Goal: Information Seeking & Learning: Learn about a topic

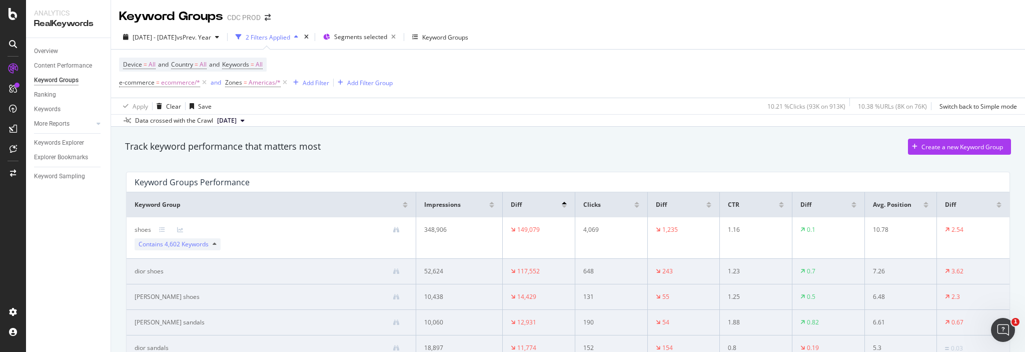
click at [593, 74] on div "Device = All and Country = All and Keywords = All e-commerce = ecommerce/* and …" at bounding box center [568, 74] width 898 height 48
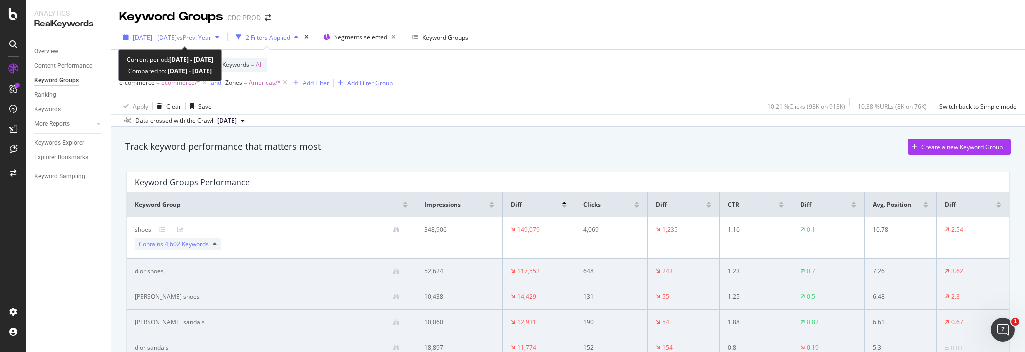
click at [177, 39] on span "[DATE] - [DATE]" at bounding box center [155, 37] width 44 height 9
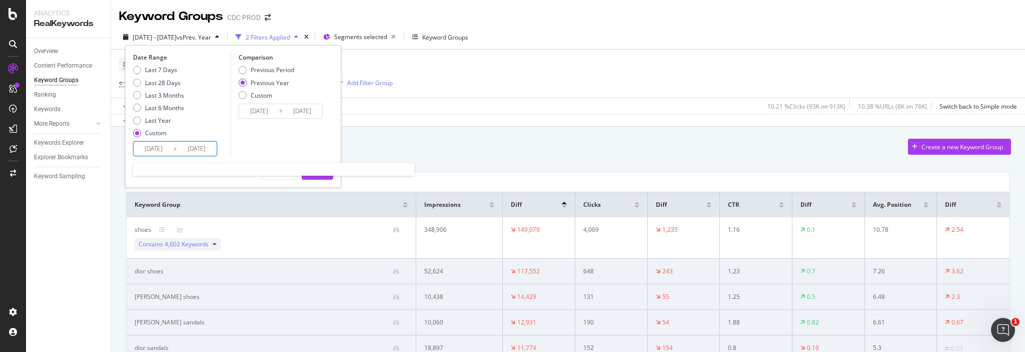
click at [160, 154] on input "[DATE]" at bounding box center [154, 149] width 40 height 14
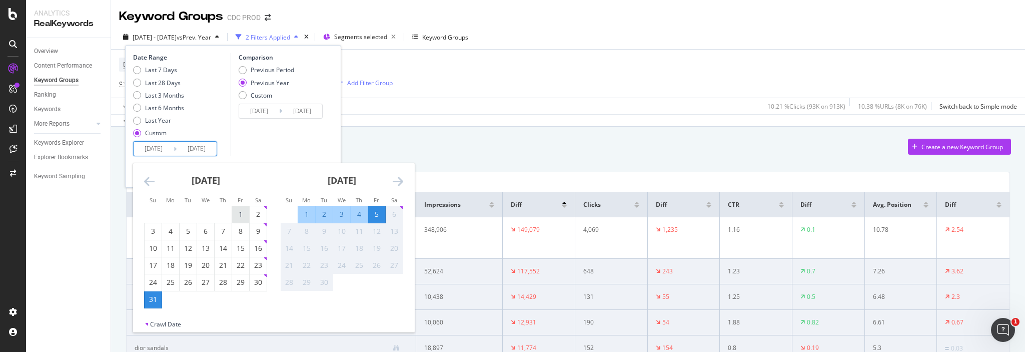
click at [240, 211] on div "1" at bounding box center [240, 214] width 17 height 10
type input "[DATE]"
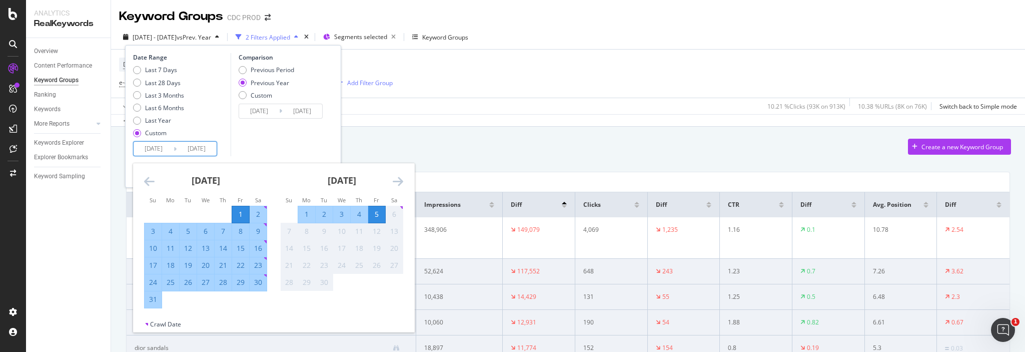
click at [152, 299] on div "31" at bounding box center [153, 299] width 17 height 10
type input "[DATE]"
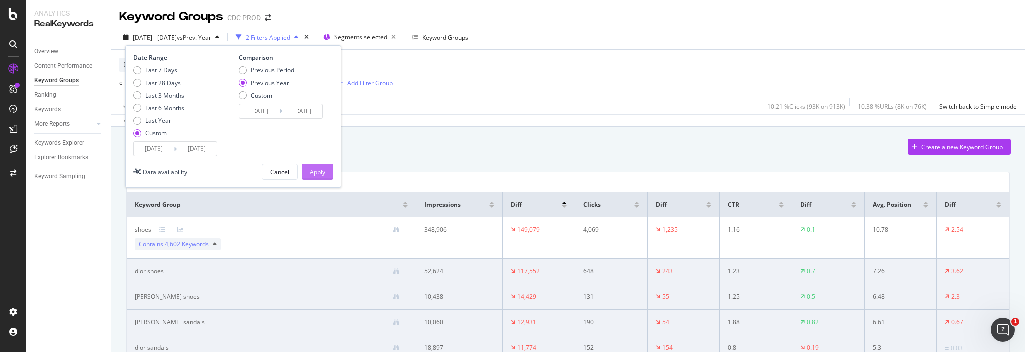
click at [327, 170] on button "Apply" at bounding box center [318, 172] width 32 height 16
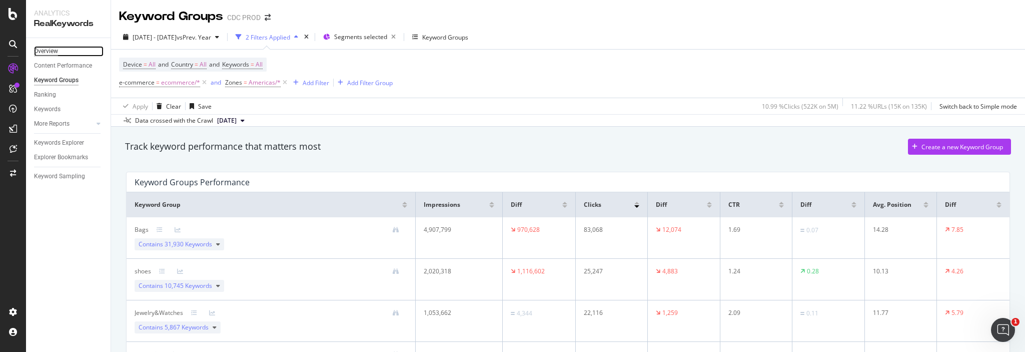
click at [54, 53] on div "Overview" at bounding box center [46, 51] width 24 height 11
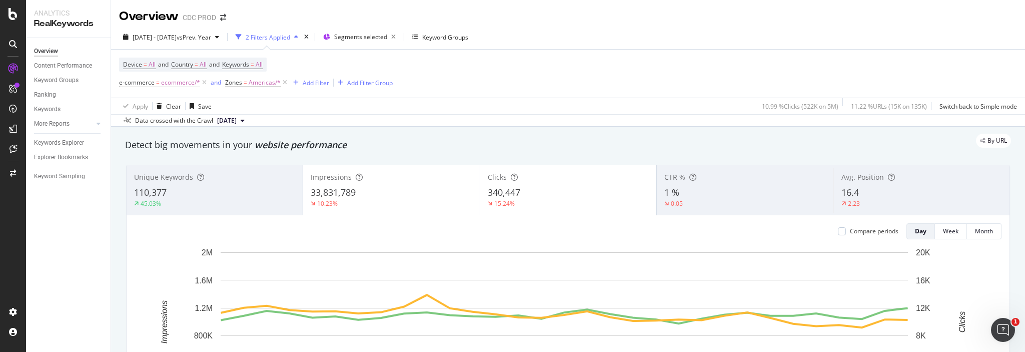
click at [623, 79] on div "Device = All and Country = All and Keywords = All e-commerce = ecommerce/* and …" at bounding box center [568, 74] width 898 height 48
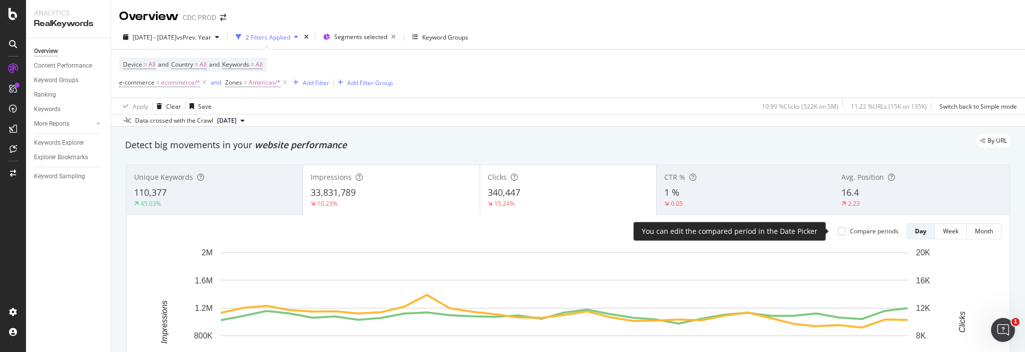
click at [861, 230] on div "Compare periods" at bounding box center [874, 231] width 49 height 9
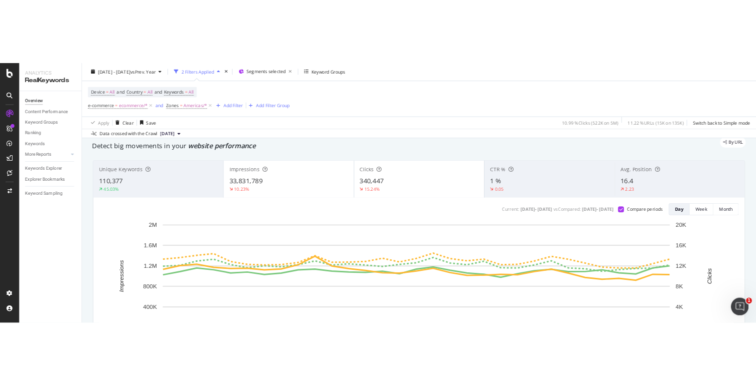
scroll to position [7, 0]
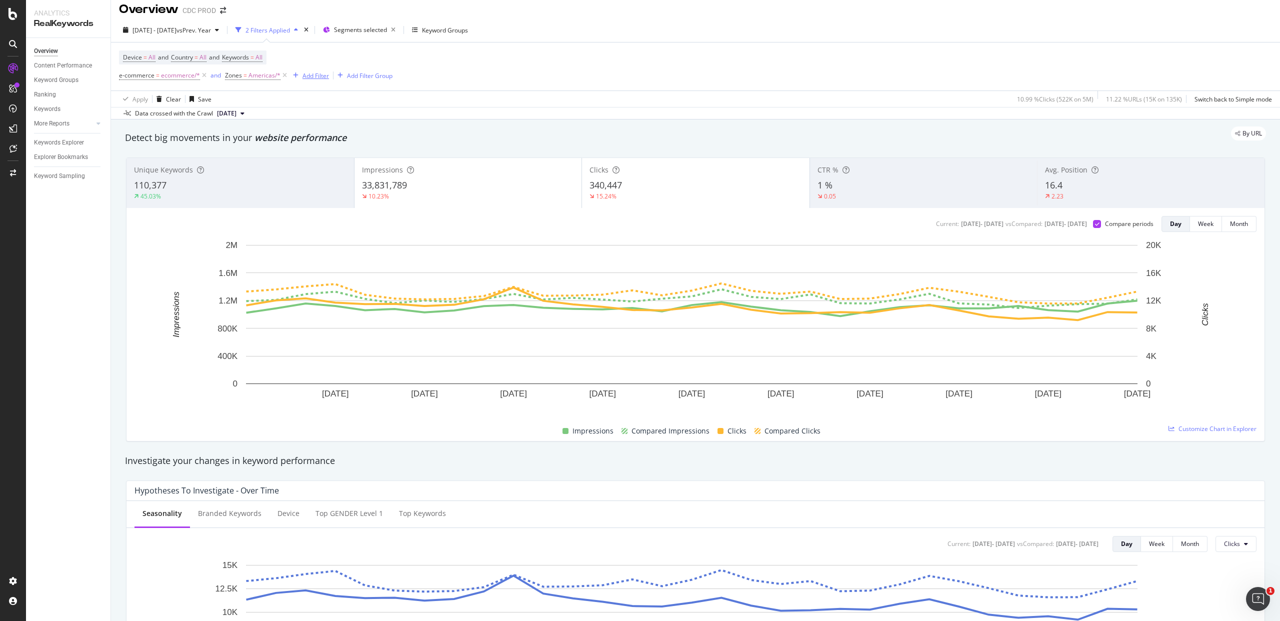
click at [316, 74] on div "Add Filter" at bounding box center [316, 76] width 27 height 9
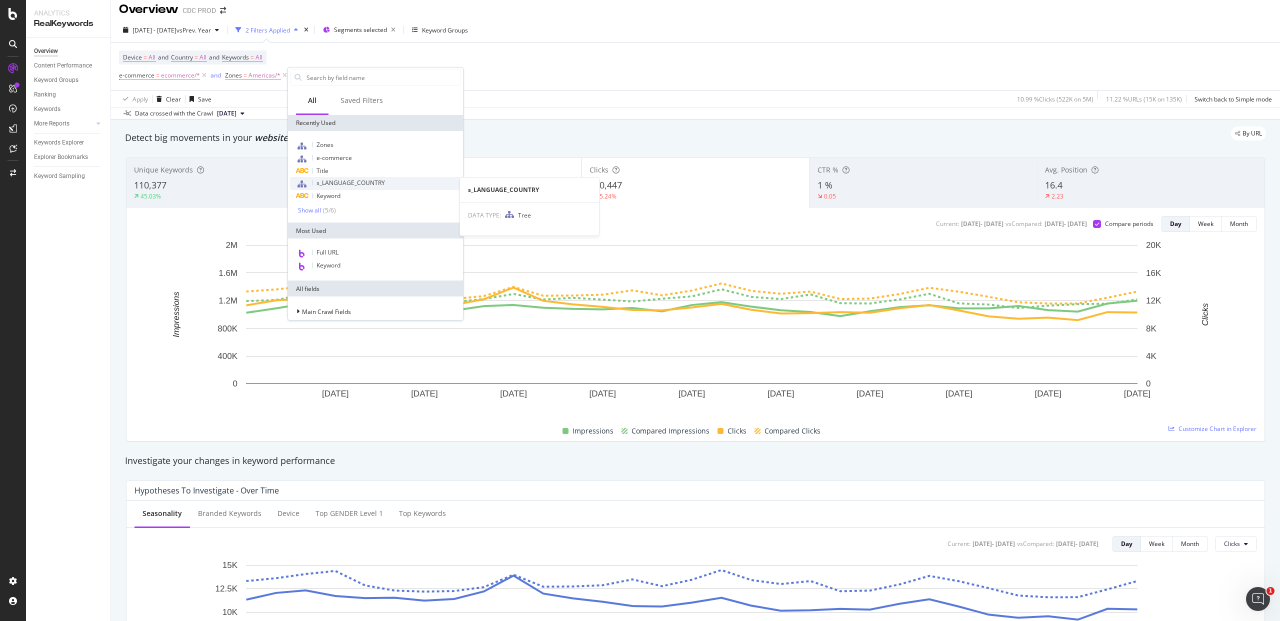
click at [368, 184] on span "s_LANGUAGE_COUNTRY" at bounding box center [351, 183] width 69 height 9
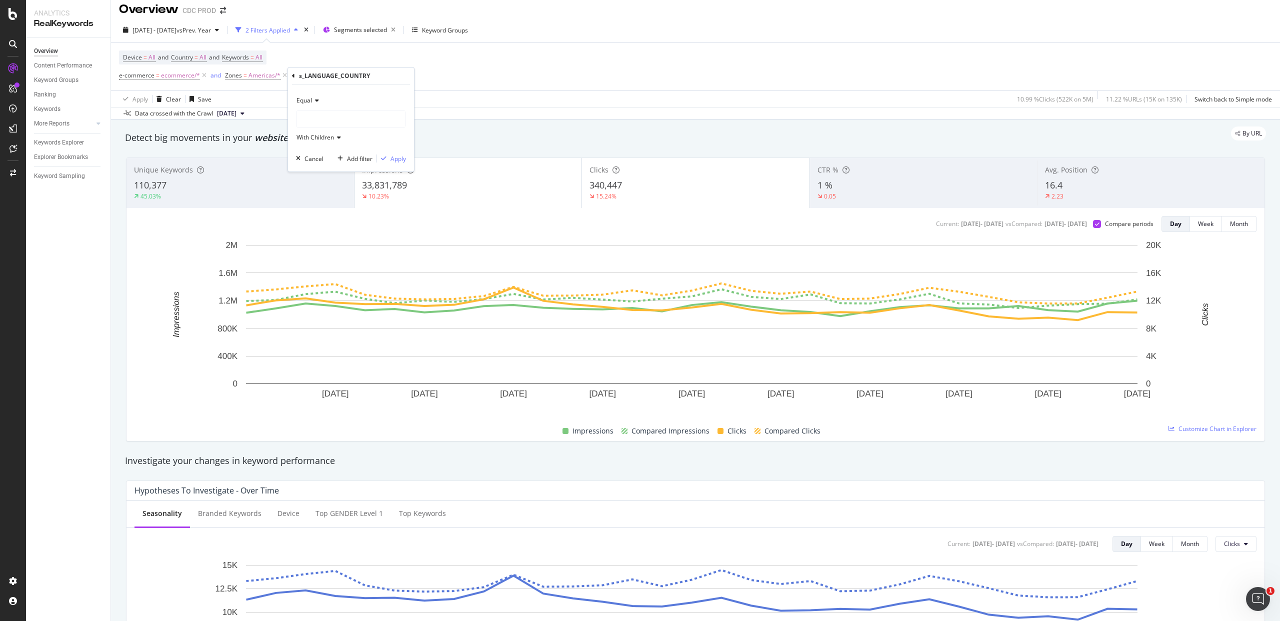
click at [328, 126] on div at bounding box center [351, 119] width 109 height 16
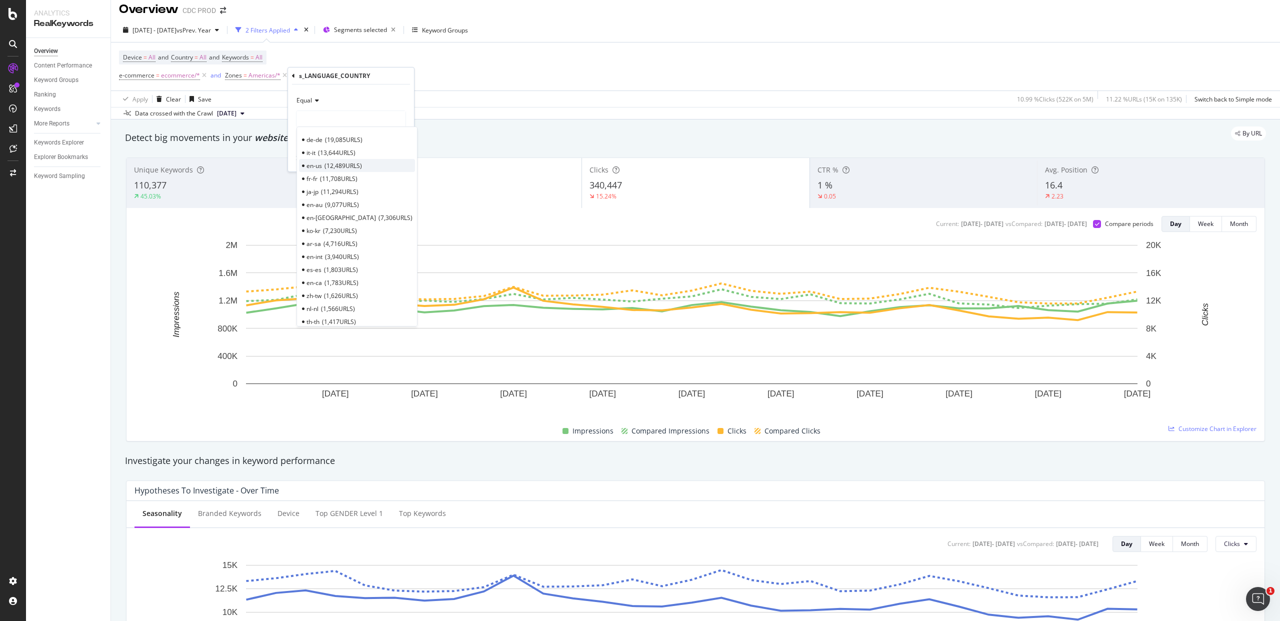
click at [332, 167] on span "12,489 URLS" at bounding box center [344, 166] width 38 height 9
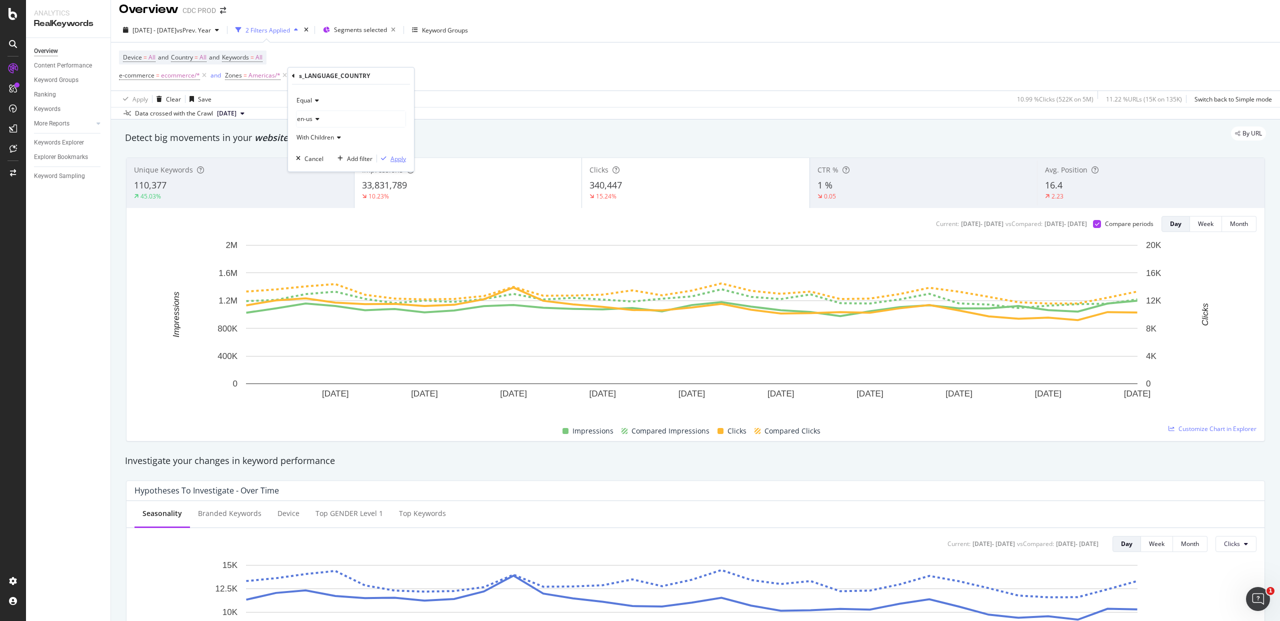
click at [395, 159] on div "Apply" at bounding box center [399, 159] width 16 height 9
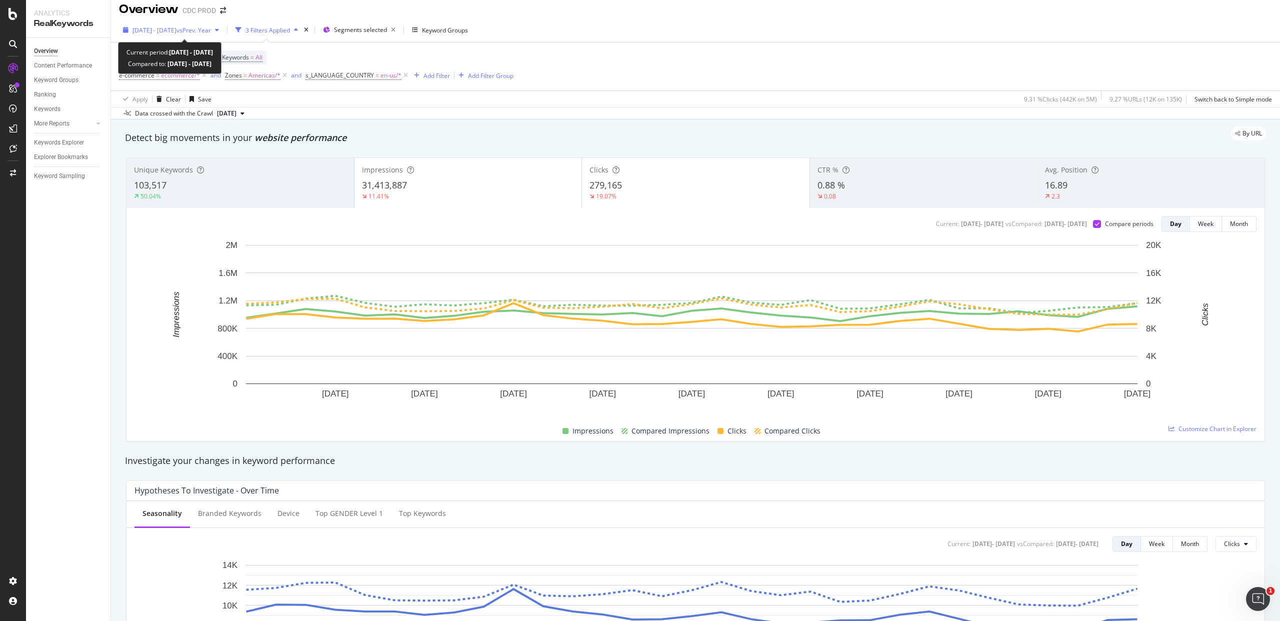
click at [223, 30] on div "button" at bounding box center [217, 30] width 12 height 6
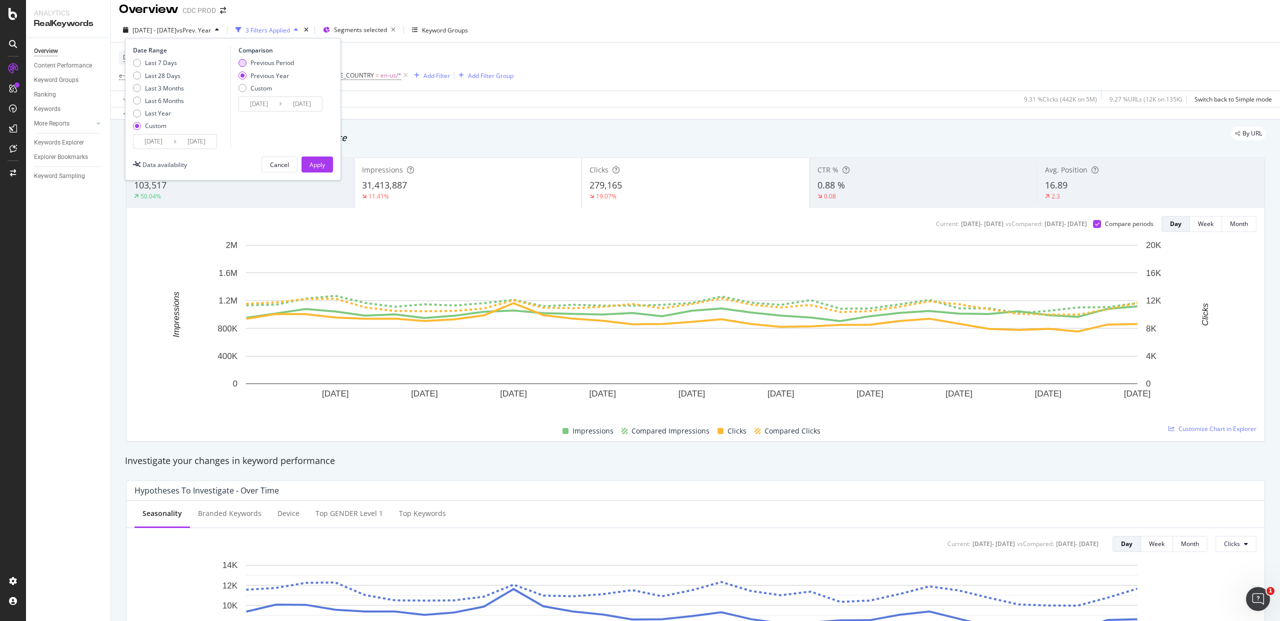
click at [294, 62] on div "Previous Period" at bounding box center [273, 63] width 44 height 9
type input "[DATE]"
click at [321, 163] on div "Apply" at bounding box center [318, 165] width 16 height 9
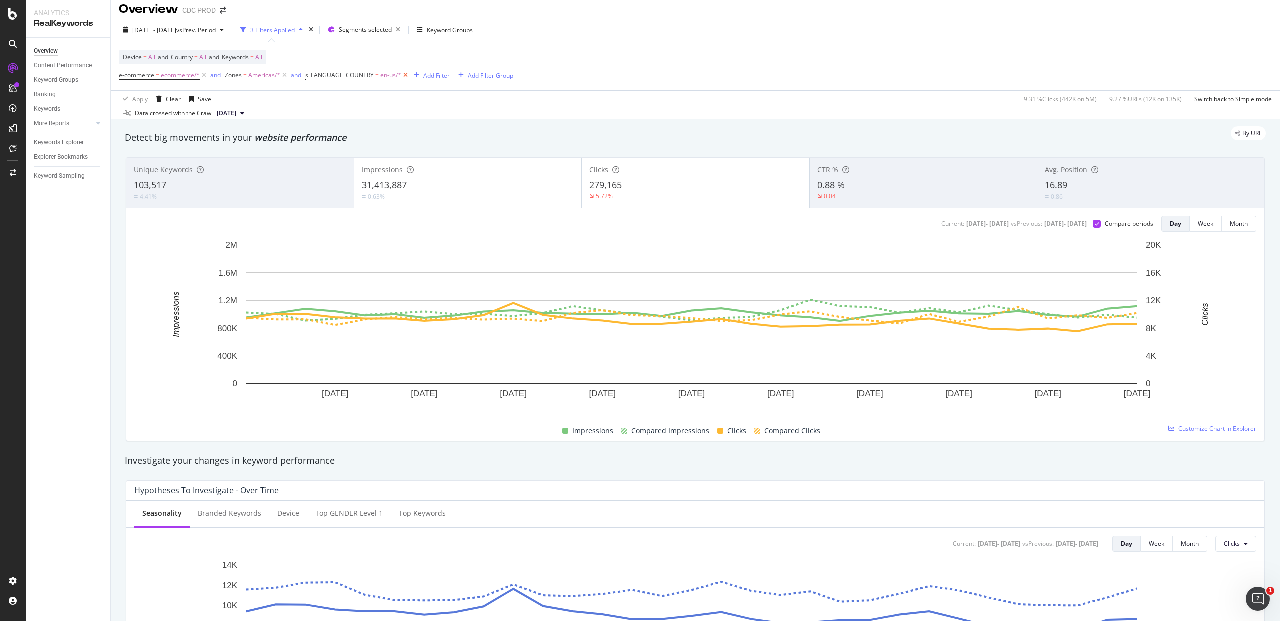
click at [405, 74] on icon at bounding box center [406, 76] width 9 height 10
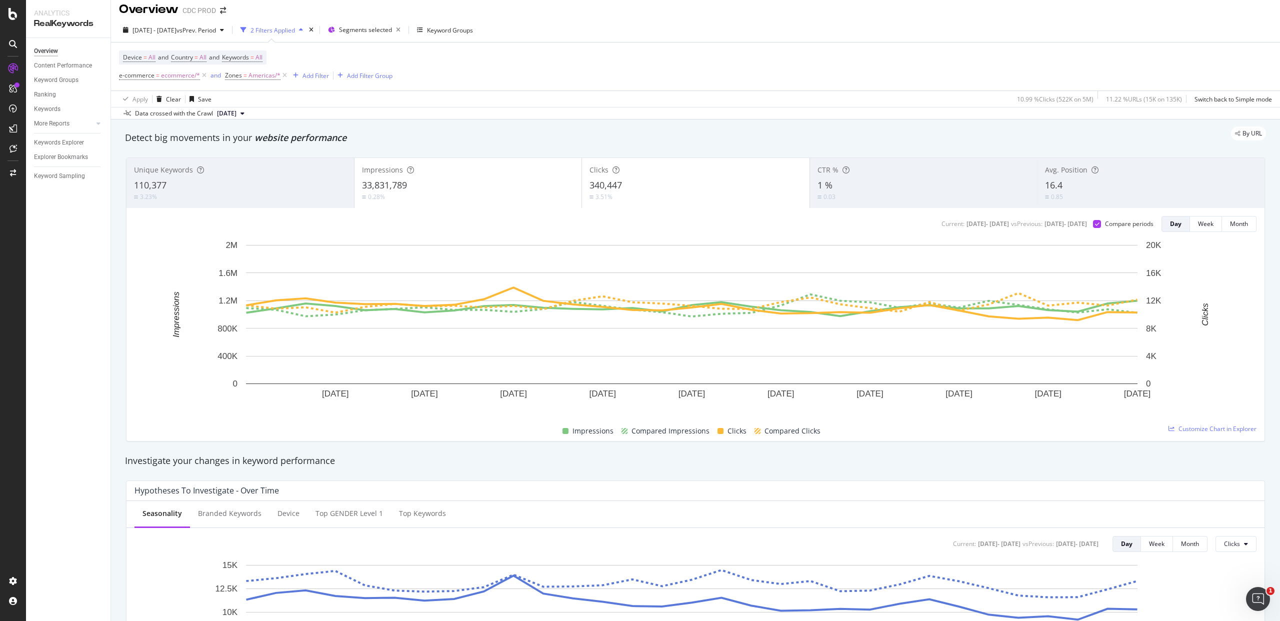
click at [737, 64] on div "Device = All and Country = All and Keywords = All e-commerce = ecommerce/* and …" at bounding box center [695, 67] width 1153 height 48
click at [201, 27] on span "vs Prev. Period" at bounding box center [197, 30] width 40 height 9
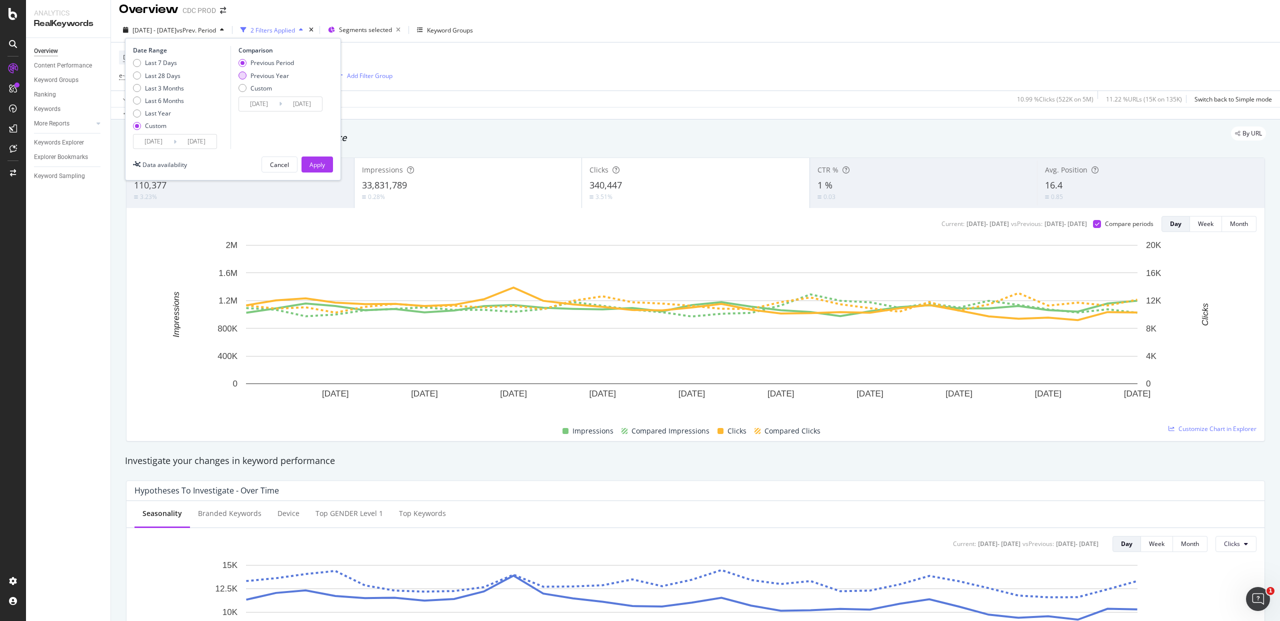
click at [280, 77] on div "Previous Year" at bounding box center [270, 76] width 39 height 9
type input "[DATE]"
click at [317, 166] on div "Apply" at bounding box center [318, 165] width 16 height 9
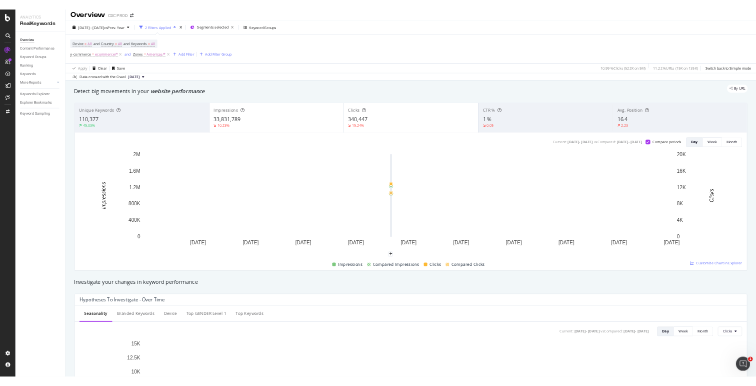
scroll to position [7, 0]
